Goal: Task Accomplishment & Management: Complete application form

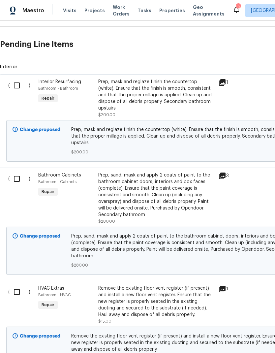
scroll to position [153, 0]
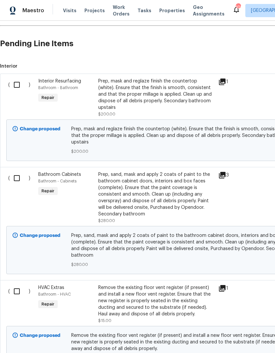
click at [18, 80] on input "checkbox" at bounding box center [19, 85] width 19 height 14
checkbox input "true"
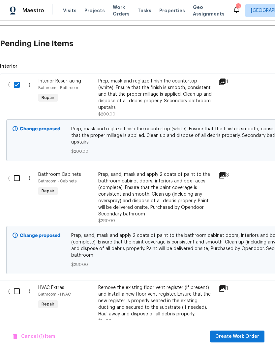
click at [17, 171] on input "checkbox" at bounding box center [19, 178] width 19 height 14
checkbox input "true"
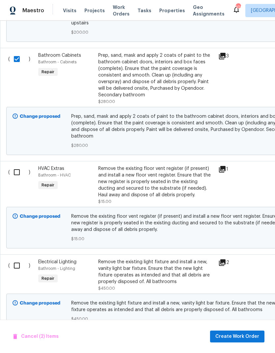
scroll to position [273, 0]
click at [17, 165] on input "checkbox" at bounding box center [19, 172] width 19 height 14
checkbox input "true"
click at [17, 258] on input "checkbox" at bounding box center [19, 265] width 19 height 14
checkbox input "true"
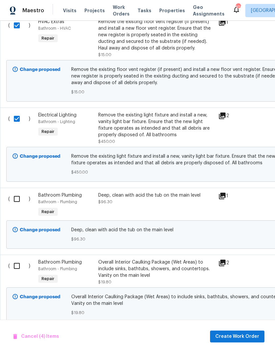
scroll to position [419, 0]
click at [18, 192] on input "checkbox" at bounding box center [19, 199] width 19 height 14
checkbox input "true"
click at [17, 259] on input "checkbox" at bounding box center [19, 266] width 19 height 14
checkbox input "true"
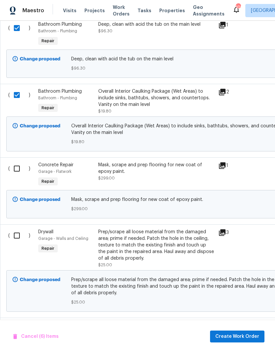
scroll to position [590, 0]
click at [17, 161] on input "checkbox" at bounding box center [19, 168] width 19 height 14
checkbox input "true"
click at [17, 228] on input "checkbox" at bounding box center [19, 235] width 19 height 14
checkbox input "true"
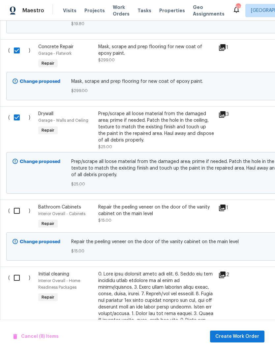
scroll to position [721, 1]
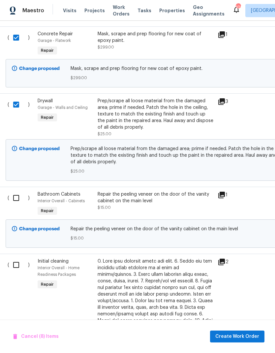
click at [16, 191] on input "checkbox" at bounding box center [18, 198] width 19 height 14
checkbox input "true"
click at [20, 258] on input "checkbox" at bounding box center [18, 265] width 19 height 14
checkbox input "true"
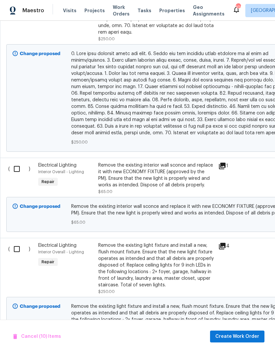
scroll to position [1122, 0]
click at [17, 162] on input "checkbox" at bounding box center [19, 169] width 19 height 14
checkbox input "true"
click at [20, 242] on input "checkbox" at bounding box center [19, 249] width 19 height 14
checkbox input "true"
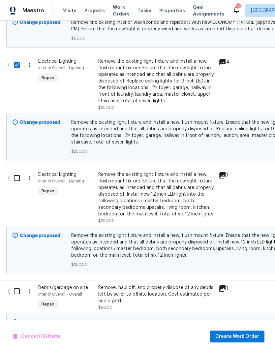
scroll to position [1306, 0]
click at [14, 171] on input "checkbox" at bounding box center [19, 178] width 19 height 14
checkbox input "true"
click at [20, 284] on input "checkbox" at bounding box center [19, 291] width 19 height 14
checkbox input "true"
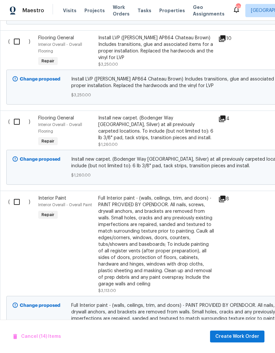
scroll to position [1629, 0]
click at [16, 195] on input "checkbox" at bounding box center [19, 202] width 19 height 14
checkbox input "true"
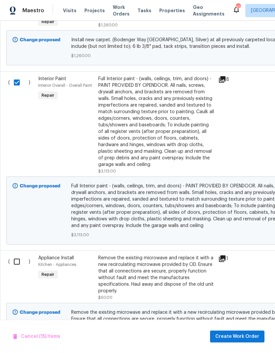
scroll to position [1749, 0]
click at [19, 255] on input "checkbox" at bounding box center [19, 262] width 19 height 14
checkbox input "true"
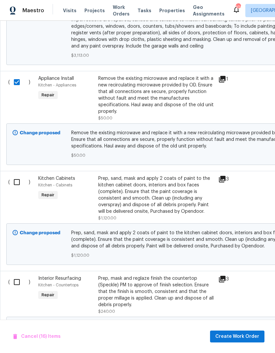
scroll to position [1928, 0]
click at [20, 175] on input "checkbox" at bounding box center [19, 182] width 19 height 14
checkbox input "true"
click at [15, 275] on input "checkbox" at bounding box center [19, 282] width 19 height 14
checkbox input "true"
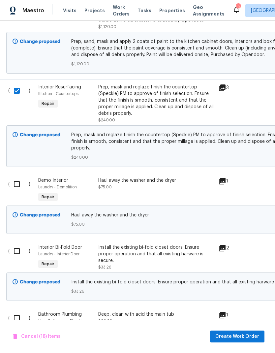
scroll to position [2122, 0]
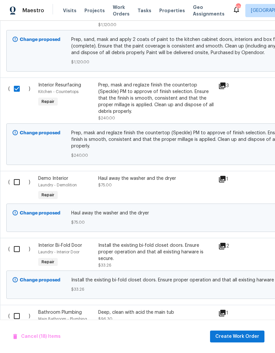
click at [17, 175] on input "checkbox" at bounding box center [19, 182] width 19 height 14
checkbox input "true"
click at [19, 242] on input "checkbox" at bounding box center [19, 249] width 19 height 14
checkbox input "true"
click at [19, 309] on input "checkbox" at bounding box center [19, 316] width 19 height 14
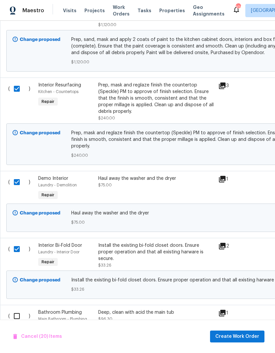
checkbox input "true"
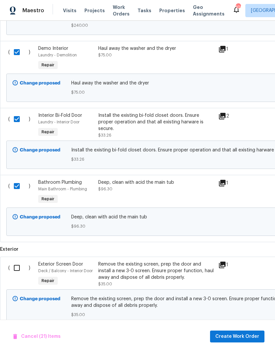
scroll to position [0, 0]
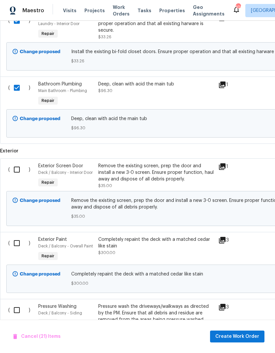
click at [19, 163] on input "checkbox" at bounding box center [19, 170] width 19 height 14
checkbox input "true"
click at [18, 236] on input "checkbox" at bounding box center [19, 243] width 19 height 14
checkbox input "true"
click at [17, 303] on input "checkbox" at bounding box center [19, 310] width 19 height 14
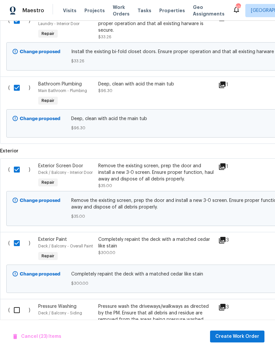
checkbox input "true"
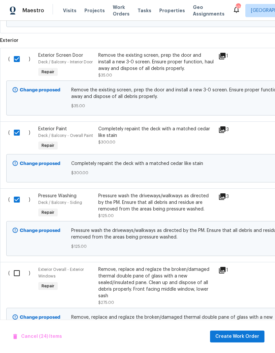
click at [16, 266] on input "checkbox" at bounding box center [19, 273] width 19 height 14
checkbox input "true"
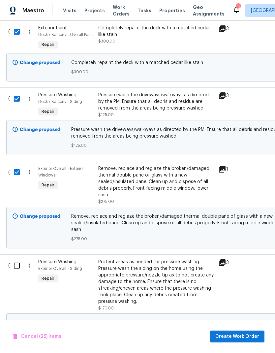
click at [18, 259] on input "checkbox" at bounding box center [19, 266] width 19 height 14
checkbox input "true"
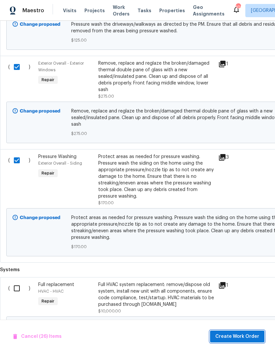
click at [246, 337] on span "Create Work Order" at bounding box center [237, 337] width 44 height 8
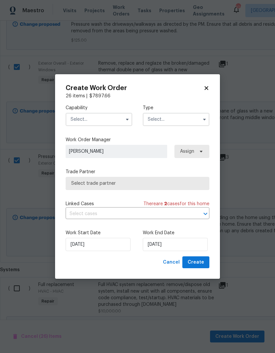
click at [100, 119] on input "text" at bounding box center [99, 119] width 67 height 13
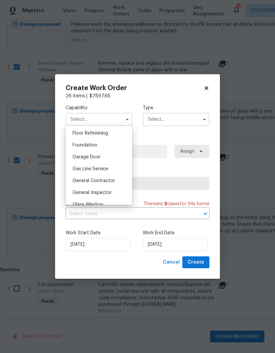
click at [105, 180] on span "General Contractor" at bounding box center [94, 181] width 43 height 5
type input "General Contractor"
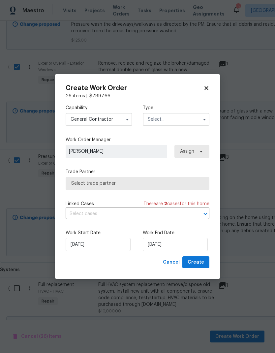
click at [182, 120] on input "text" at bounding box center [176, 119] width 67 height 13
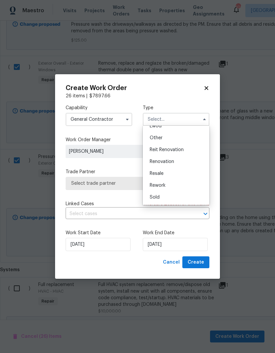
click at [174, 161] on span "Renovation" at bounding box center [162, 161] width 24 height 5
type input "Renovation"
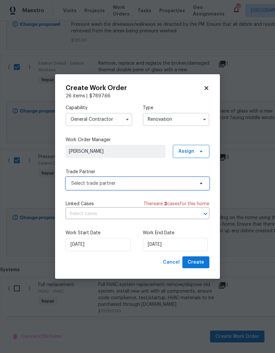
click at [188, 181] on span "Select trade partner" at bounding box center [132, 183] width 123 height 7
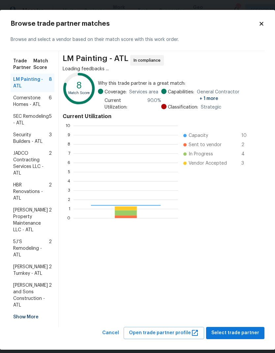
scroll to position [92, 105]
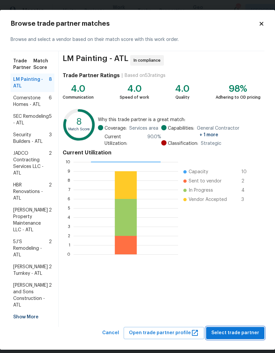
click at [239, 329] on span "Select trade partner" at bounding box center [236, 333] width 48 height 8
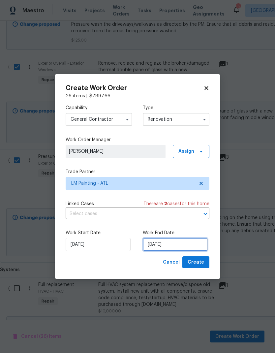
click at [179, 247] on input "[DATE]" at bounding box center [175, 244] width 65 height 13
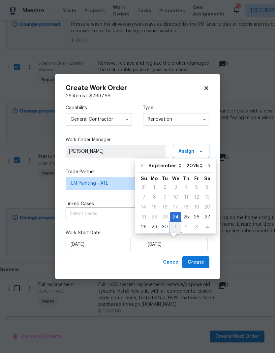
click at [171, 228] on div "1" at bounding box center [175, 226] width 11 height 9
type input "10/1/2025"
select select "9"
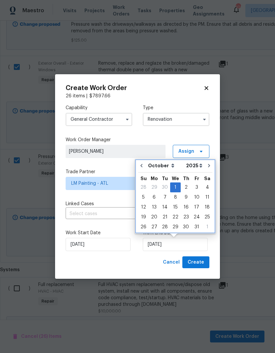
click at [142, 164] on icon "Go to previous month" at bounding box center [141, 165] width 5 height 5
type input "[DATE]"
select select "8"
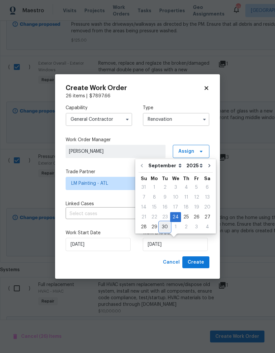
click at [165, 228] on div "30" at bounding box center [165, 226] width 11 height 9
type input "[DATE]"
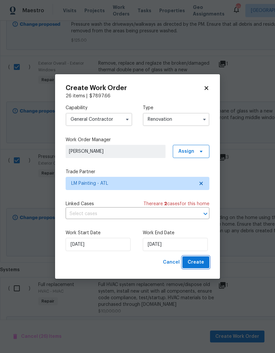
click at [195, 262] on span "Create" at bounding box center [196, 262] width 16 height 8
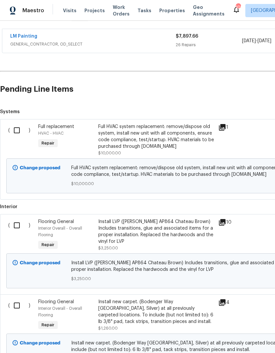
scroll to position [146, 0]
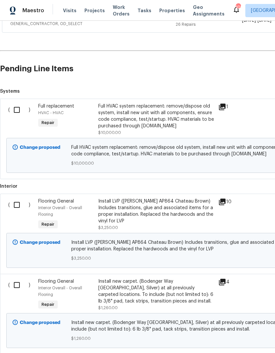
click at [18, 104] on input "checkbox" at bounding box center [19, 110] width 19 height 14
checkbox input "true"
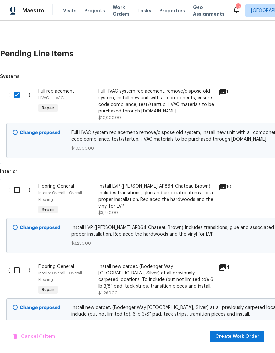
scroll to position [160, 0]
click at [240, 338] on span "Create Work Order" at bounding box center [237, 337] width 44 height 8
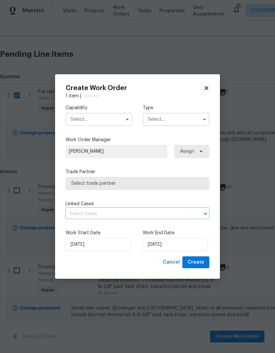
click at [96, 121] on input "text" at bounding box center [99, 119] width 67 height 13
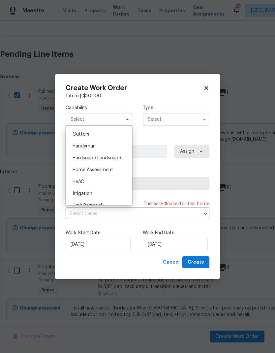
scroll to position [362, 0]
click at [87, 168] on div "HVAC" at bounding box center [98, 170] width 63 height 12
type input "HVAC"
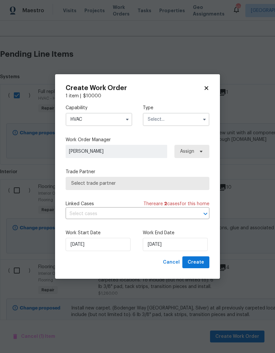
click at [169, 118] on input "text" at bounding box center [176, 119] width 67 height 13
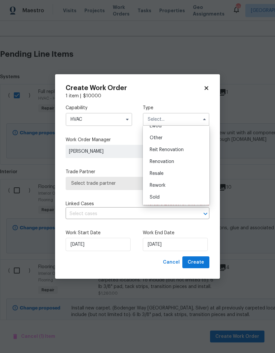
scroll to position [79, 0]
click at [170, 164] on span "Renovation" at bounding box center [162, 161] width 24 height 5
type input "Renovation"
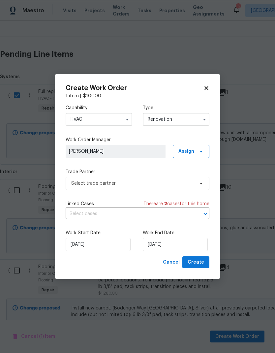
scroll to position [0, 0]
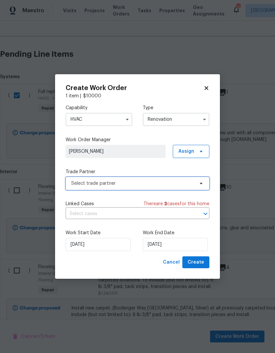
click at [152, 181] on span "Select trade partner" at bounding box center [132, 183] width 123 height 7
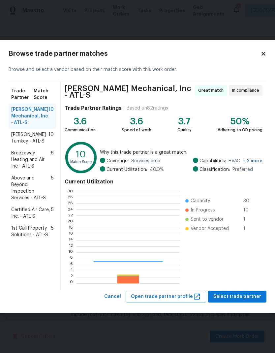
scroll to position [92, 104]
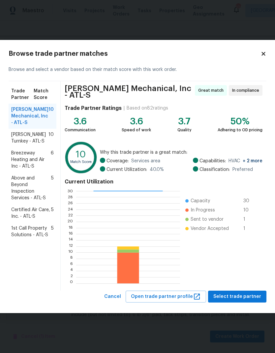
click at [34, 138] on span "Davis Turnkey - ATL-S" at bounding box center [29, 137] width 37 height 13
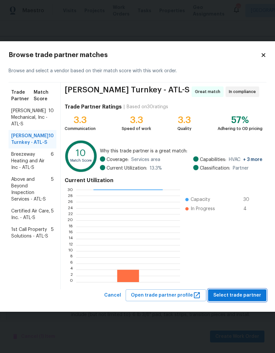
click at [241, 294] on span "Select trade partner" at bounding box center [238, 295] width 48 height 8
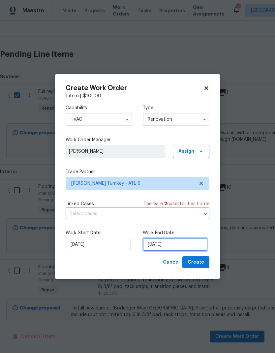
click at [184, 246] on input "[DATE]" at bounding box center [175, 244] width 65 height 13
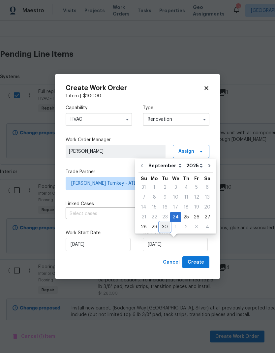
click at [166, 226] on div "30" at bounding box center [165, 226] width 11 height 9
type input "[DATE]"
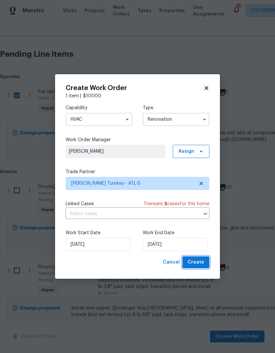
click at [201, 262] on span "Create" at bounding box center [196, 262] width 16 height 8
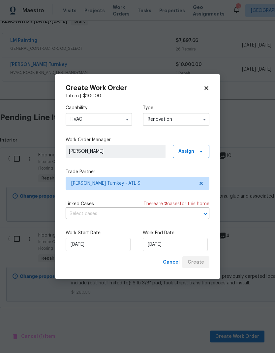
scroll to position [89, 0]
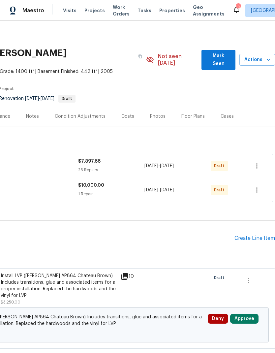
scroll to position [0, 98]
click at [256, 162] on icon "button" at bounding box center [257, 166] width 8 height 8
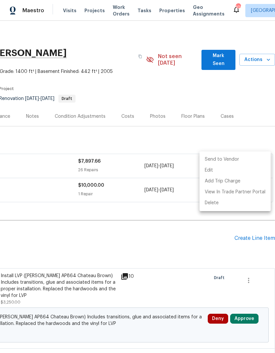
click at [237, 159] on li "Send to Vendor" at bounding box center [235, 159] width 71 height 11
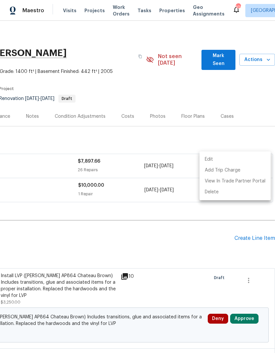
click at [210, 135] on div at bounding box center [137, 176] width 275 height 353
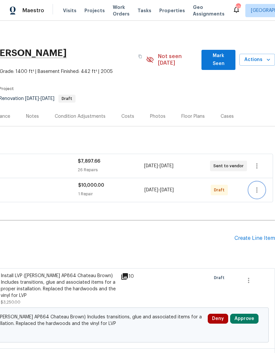
click at [257, 187] on icon "button" at bounding box center [256, 189] width 1 height 5
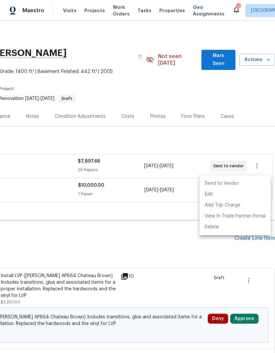
click at [239, 181] on li "Send to Vendor" at bounding box center [235, 183] width 71 height 11
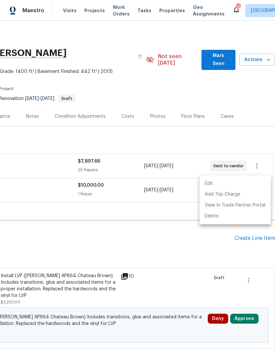
click at [182, 202] on div at bounding box center [137, 176] width 275 height 353
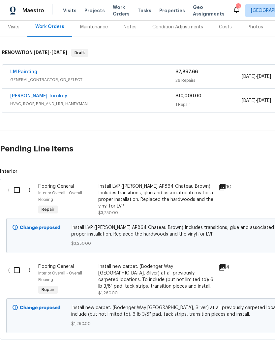
scroll to position [89, 0]
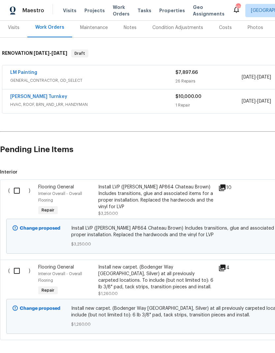
click at [20, 184] on input "checkbox" at bounding box center [19, 191] width 19 height 14
checkbox input "true"
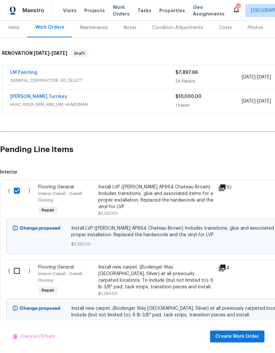
click at [19, 264] on input "checkbox" at bounding box center [19, 271] width 19 height 14
checkbox input "true"
click at [245, 340] on span "Create Work Order" at bounding box center [237, 337] width 44 height 8
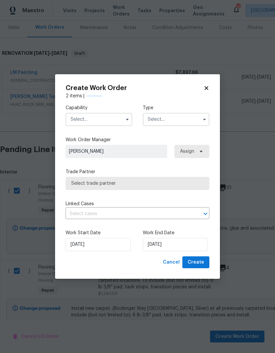
click at [105, 117] on input "text" at bounding box center [99, 119] width 67 height 13
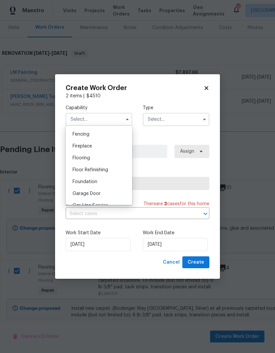
scroll to position [238, 0]
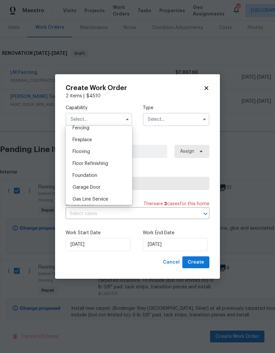
click at [90, 151] on span "Flooring" at bounding box center [81, 151] width 17 height 5
type input "Flooring"
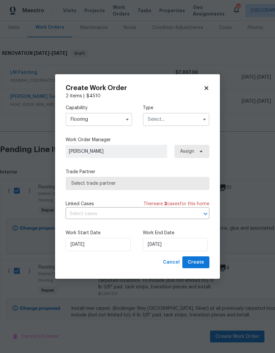
click at [173, 117] on input "text" at bounding box center [176, 119] width 67 height 13
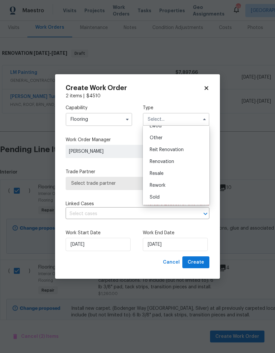
scroll to position [79, 0]
click at [175, 161] on div "Renovation" at bounding box center [176, 162] width 63 height 12
type input "Renovation"
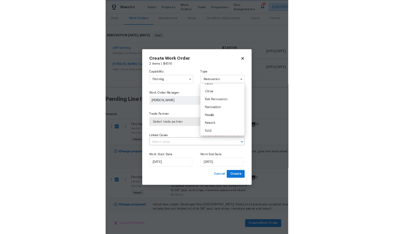
scroll to position [0, 0]
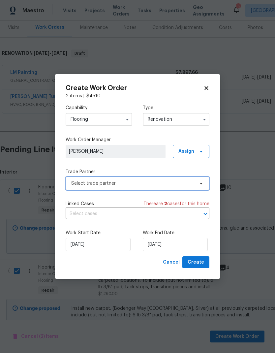
click at [183, 181] on span "Select trade partner" at bounding box center [132, 183] width 123 height 7
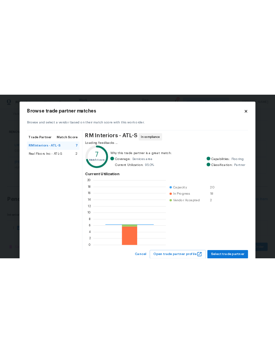
scroll to position [92, 104]
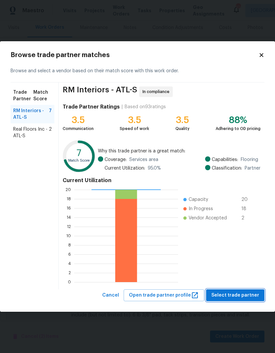
click at [237, 296] on span "Select trade partner" at bounding box center [236, 295] width 48 height 8
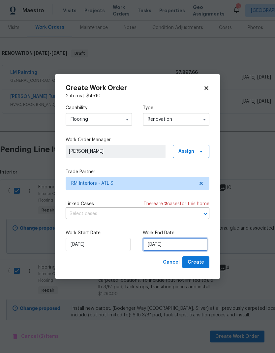
click at [183, 242] on input "[DATE]" at bounding box center [175, 244] width 65 height 13
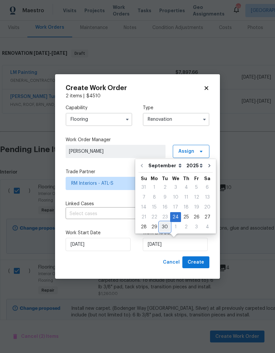
click at [162, 228] on div "30" at bounding box center [165, 226] width 11 height 9
type input "[DATE]"
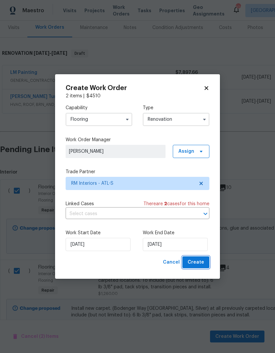
click at [197, 265] on span "Create" at bounding box center [196, 262] width 16 height 8
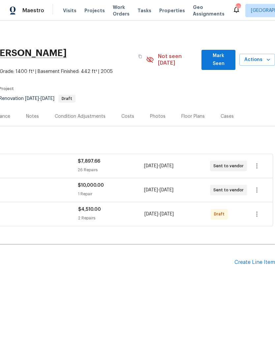
scroll to position [0, 98]
click at [257, 212] on icon "button" at bounding box center [256, 214] width 1 height 5
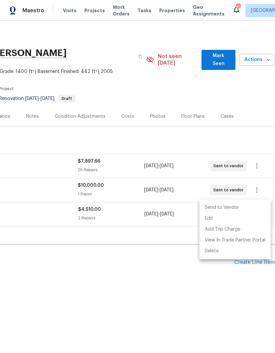
click at [239, 206] on li "Send to Vendor" at bounding box center [235, 207] width 71 height 11
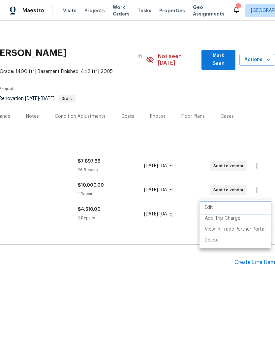
scroll to position [0, 0]
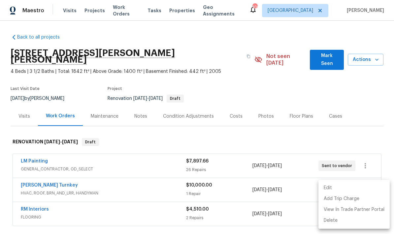
click at [275, 56] on div at bounding box center [197, 117] width 394 height 234
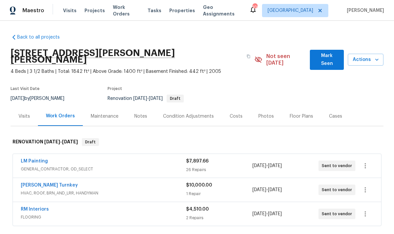
click at [275, 58] on span "Mark Seen" at bounding box center [326, 60] width 23 height 16
